Goal: Communication & Community: Answer question/provide support

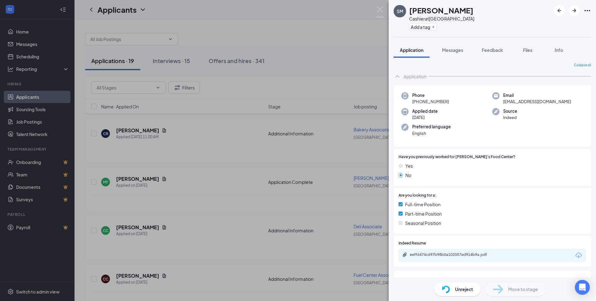
drag, startPoint x: 28, startPoint y: 45, endPoint x: 152, endPoint y: 63, distance: 125.7
click at [28, 45] on div "SM [PERSON_NAME] Cashier at [GEOGRAPHIC_DATA] Add a tag Application Messages Fe…" at bounding box center [298, 150] width 596 height 301
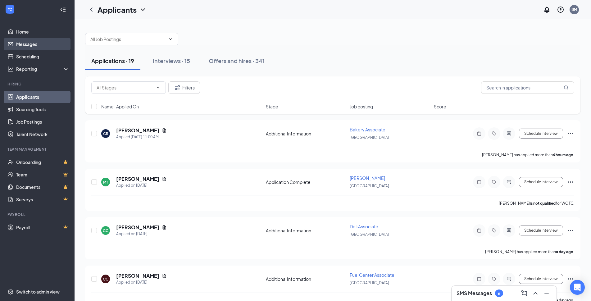
click at [32, 46] on link "Messages" at bounding box center [42, 44] width 53 height 12
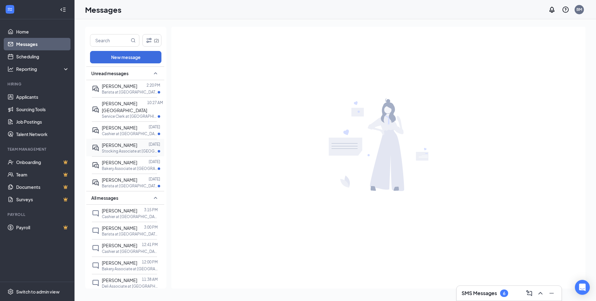
click at [113, 147] on span "[PERSON_NAME]" at bounding box center [119, 145] width 35 height 6
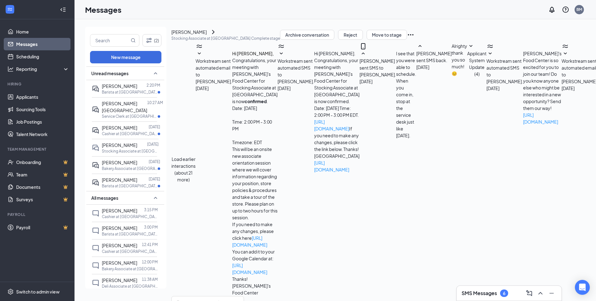
scroll to position [27, 0]
click at [111, 165] on span "[PERSON_NAME]" at bounding box center [119, 163] width 35 height 6
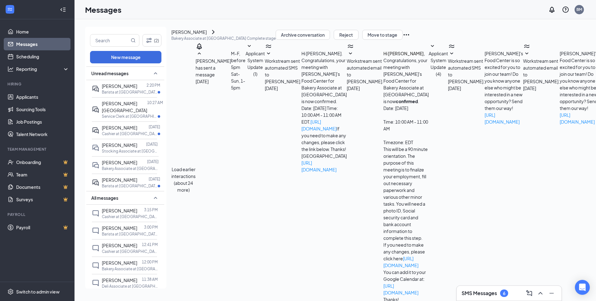
scroll to position [19, 0]
click at [119, 111] on span "[PERSON_NAME][GEOGRAPHIC_DATA]" at bounding box center [124, 107] width 45 height 12
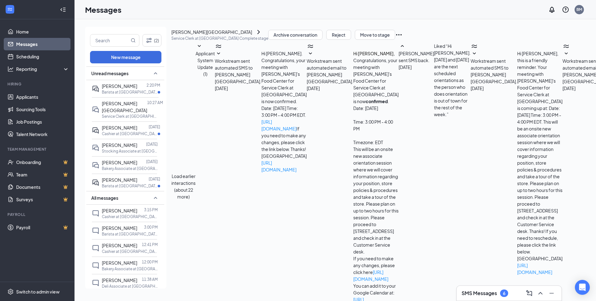
scroll to position [65, 0]
click at [109, 89] on span "[PERSON_NAME]" at bounding box center [119, 86] width 35 height 6
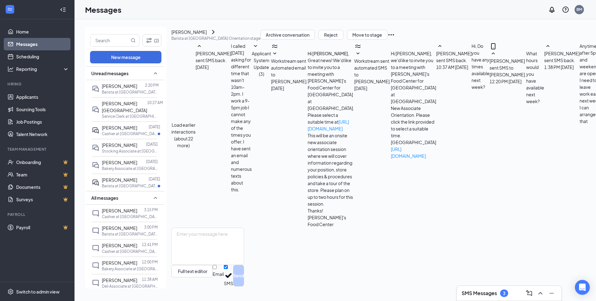
scroll to position [96, 0]
click at [244, 234] on textarea at bounding box center [207, 246] width 73 height 37
type textarea "w"
click at [244, 239] on textarea "What time would you need to bee done" at bounding box center [207, 246] width 73 height 37
click at [244, 237] on textarea "What time would you need to be done" at bounding box center [207, 246] width 73 height 37
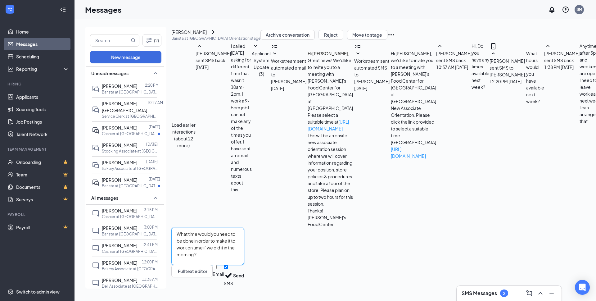
type textarea "What time would you need to be done in order to make it to work on time if we d…"
click at [244, 277] on button "Send" at bounding box center [238, 275] width 11 height 21
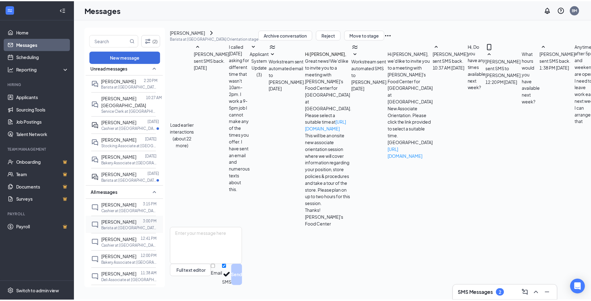
scroll to position [0, 0]
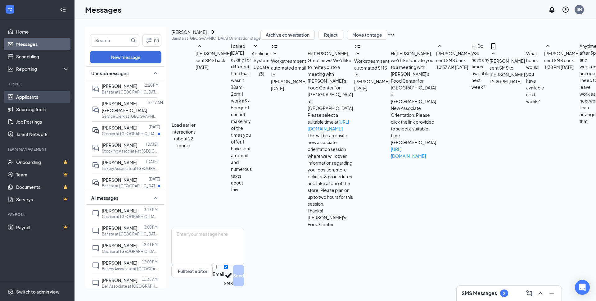
click at [23, 94] on link "Applicants" at bounding box center [42, 97] width 53 height 12
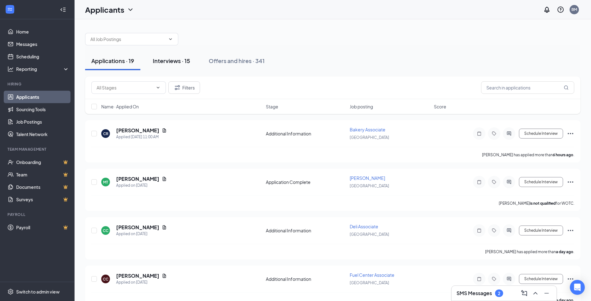
click at [178, 63] on div "Interviews · 15" at bounding box center [171, 61] width 37 height 8
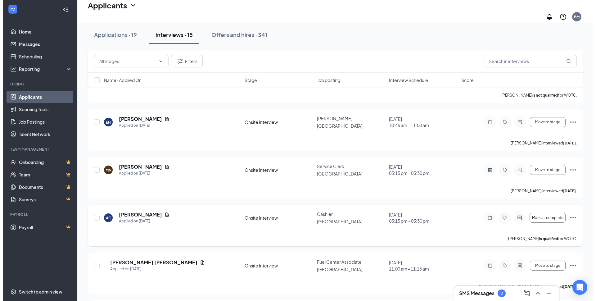
scroll to position [217, 0]
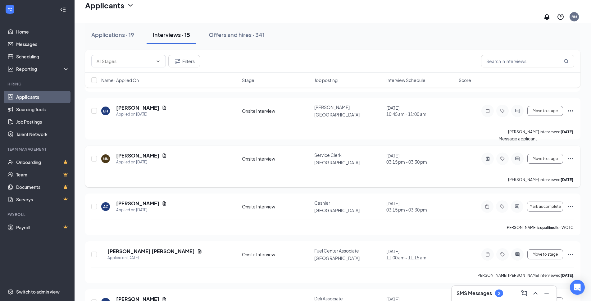
click at [518, 156] on icon "ActiveChat" at bounding box center [517, 158] width 7 height 5
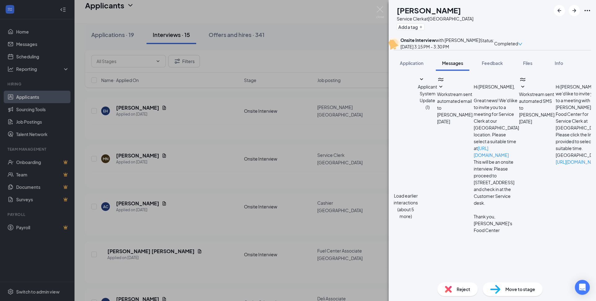
scroll to position [219, 0]
